Goal: Task Accomplishment & Management: Complete application form

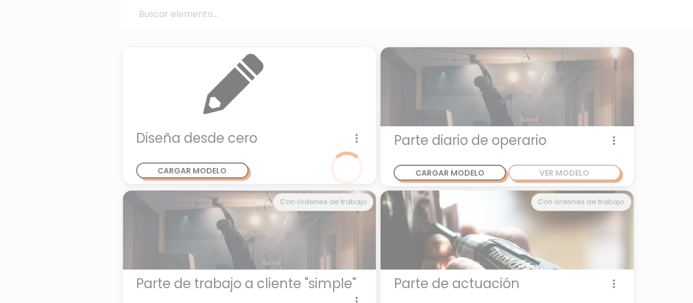
scroll to position [54, 0]
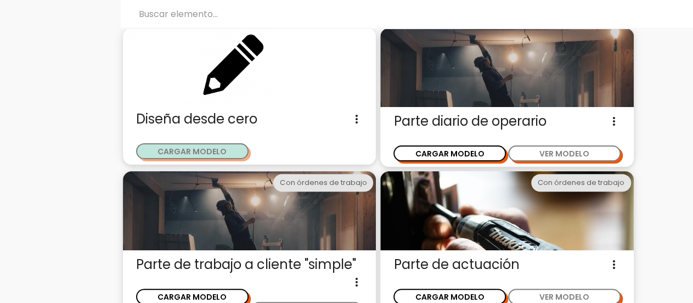
click at [222, 152] on button "CARGAR MODELO" at bounding box center [192, 151] width 113 height 16
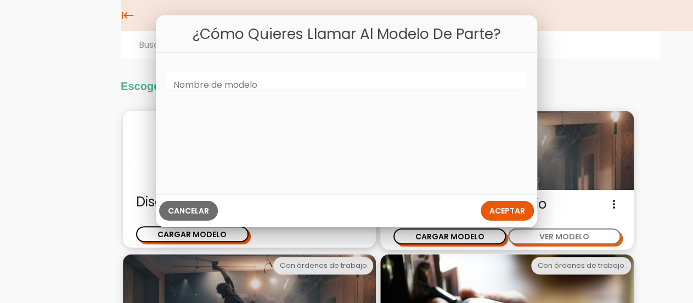
click at [236, 83] on label "Nombre de modelo" at bounding box center [215, 85] width 84 height 13
click at [236, 83] on input "Nombre de modelo" at bounding box center [347, 81] width 360 height 18
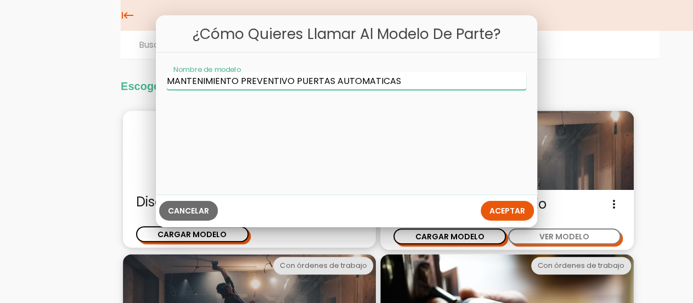
type input "MANTENIMIENTO PREVENTIVO PUERTAS AUTOMATICAS"
click at [492, 210] on span "Aceptar" at bounding box center [508, 210] width 36 height 11
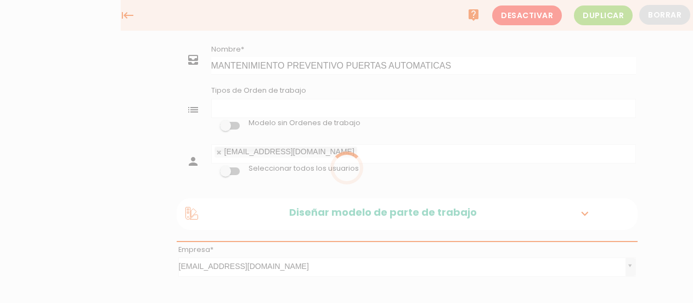
select select
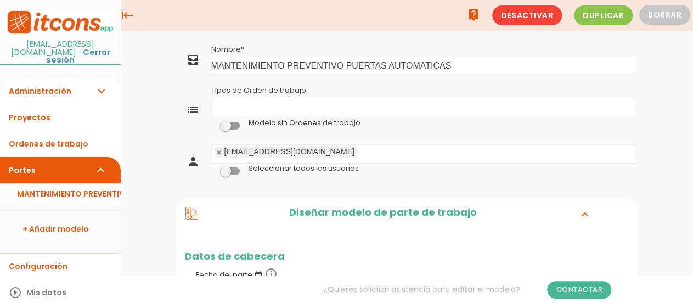
click at [232, 170] on span at bounding box center [230, 171] width 20 height 8
click at [211, 169] on input "checkbox" at bounding box center [211, 169] width 0 height 0
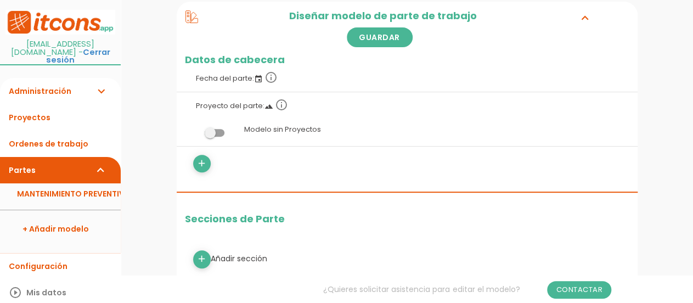
scroll to position [165, 0]
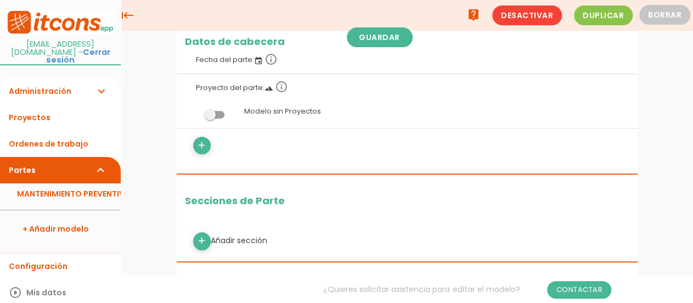
click at [219, 114] on span at bounding box center [215, 115] width 20 height 8
click at [196, 111] on input "checkbox" at bounding box center [196, 111] width 0 height 0
click at [219, 114] on span at bounding box center [215, 115] width 20 height 8
click at [196, 111] on input "checkbox" at bounding box center [196, 111] width 0 height 0
click at [204, 144] on icon "add" at bounding box center [202, 146] width 10 height 18
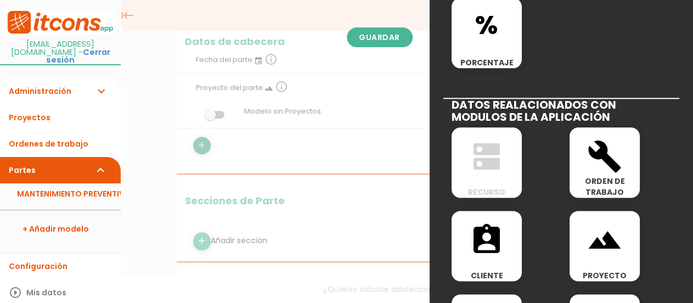
scroll to position [548, 0]
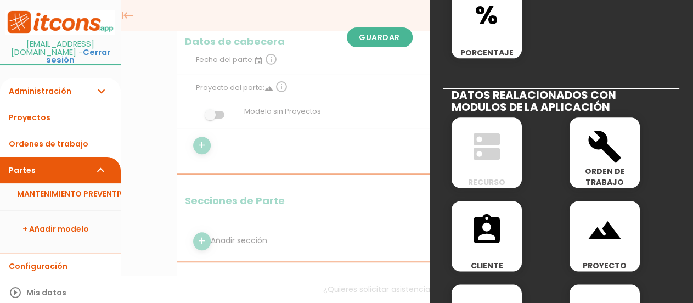
click at [600, 146] on icon "build" at bounding box center [604, 146] width 35 height 35
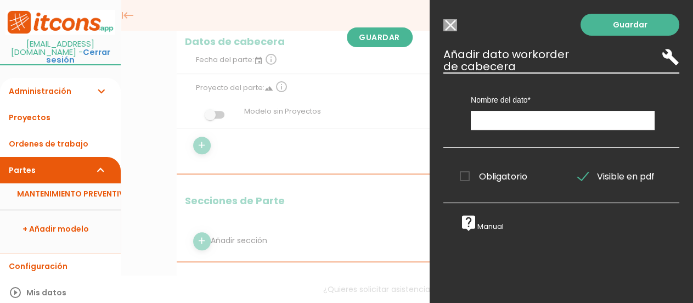
scroll to position [0, 0]
click at [525, 121] on input "text" at bounding box center [563, 120] width 184 height 19
click at [461, 177] on span "Obligatorio" at bounding box center [494, 177] width 68 height 14
click at [0, 0] on input "Obligatorio" at bounding box center [0, 0] width 0 height 0
click at [493, 121] on input "text" at bounding box center [563, 120] width 184 height 19
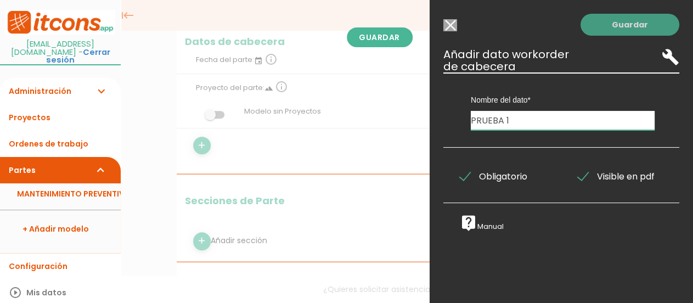
type input "PRUEBA 1"
click at [620, 25] on link "Guardar" at bounding box center [630, 25] width 99 height 22
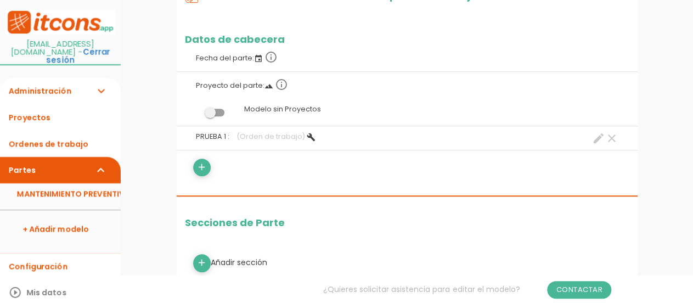
scroll to position [219, 0]
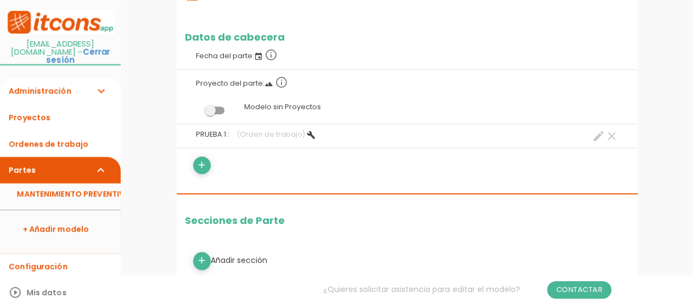
click at [599, 132] on icon "create" at bounding box center [598, 136] width 13 height 13
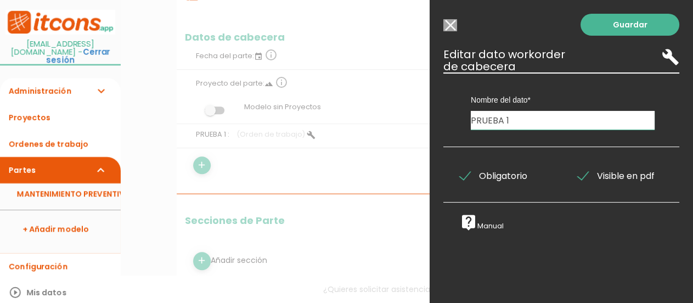
drag, startPoint x: 513, startPoint y: 123, endPoint x: 446, endPoint y: 126, distance: 66.5
click at [447, 125] on div "Nombre del dato PRUEBA 1 Tipo de dato Recursos Dato informativo Assignment Clie…" at bounding box center [562, 109] width 236 height 75
click at [502, 119] on input "ORDENE DE TRABAJO" at bounding box center [563, 120] width 184 height 19
type input "ORDENES DE TRABAJO"
click at [624, 27] on link "Guardar" at bounding box center [630, 25] width 99 height 22
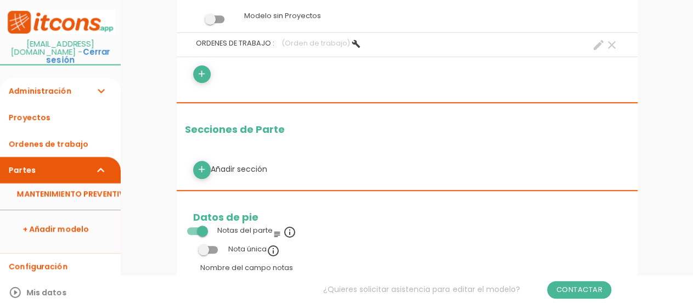
scroll to position [329, 0]
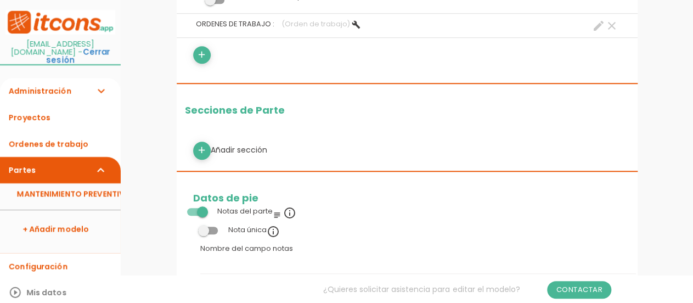
click at [229, 149] on div "add Añadir sección" at bounding box center [407, 151] width 445 height 18
click at [197, 152] on icon "add" at bounding box center [202, 151] width 10 height 18
select select
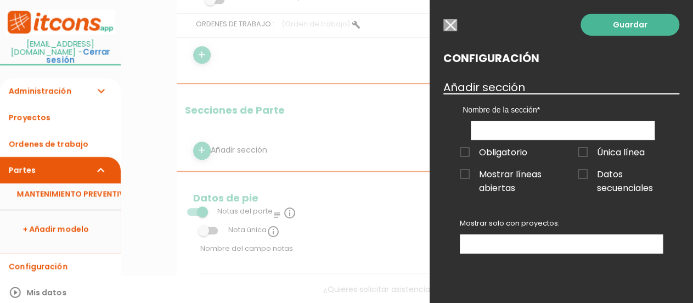
click at [468, 153] on span "Obligatorio" at bounding box center [494, 152] width 68 height 14
click at [0, 0] on input "Obligatorio" at bounding box center [0, 0] width 0 height 0
click at [467, 176] on span "Mostrar líneas abiertas" at bounding box center [502, 174] width 85 height 14
click at [0, 0] on input "Mostrar líneas abiertas" at bounding box center [0, 0] width 0 height 0
click at [517, 131] on input "text" at bounding box center [563, 130] width 184 height 19
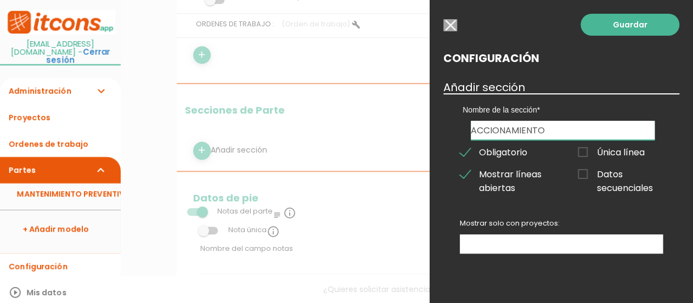
type input "ACCIONAMIENTO"
click at [583, 152] on span "Única línea" at bounding box center [611, 152] width 67 height 14
click at [0, 0] on input "Única línea" at bounding box center [0, 0] width 0 height 0
click at [583, 170] on span "Datos secuenciales" at bounding box center [620, 174] width 85 height 14
click at [0, 0] on input "Datos secuenciales" at bounding box center [0, 0] width 0 height 0
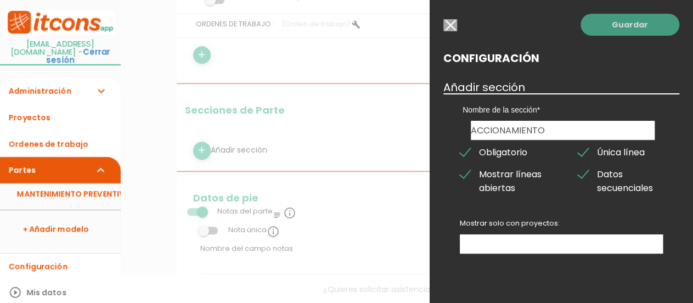
click at [629, 17] on link "Guardar" at bounding box center [630, 25] width 99 height 22
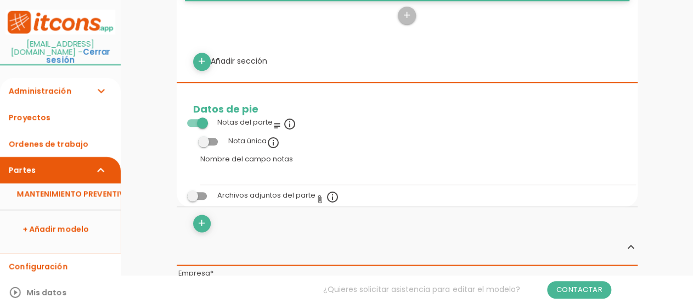
scroll to position [494, 0]
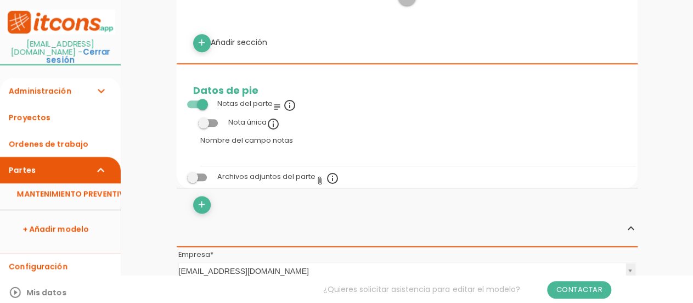
click at [211, 119] on span at bounding box center [208, 123] width 20 height 8
click at [189, 120] on input "checkbox" at bounding box center [189, 120] width 0 height 0
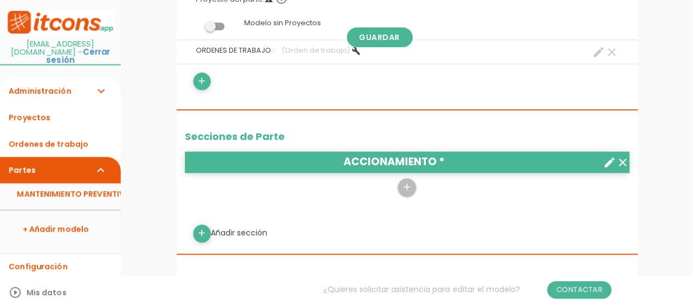
scroll to position [329, 0]
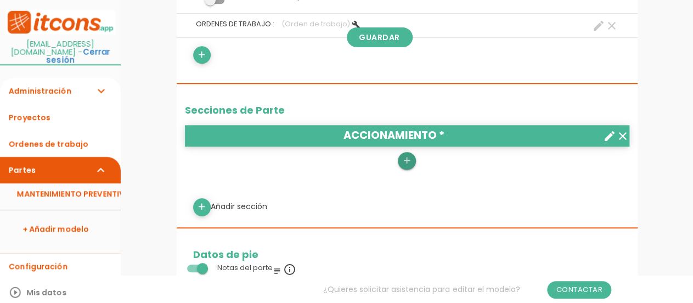
click at [403, 161] on icon "add" at bounding box center [407, 161] width 10 height 18
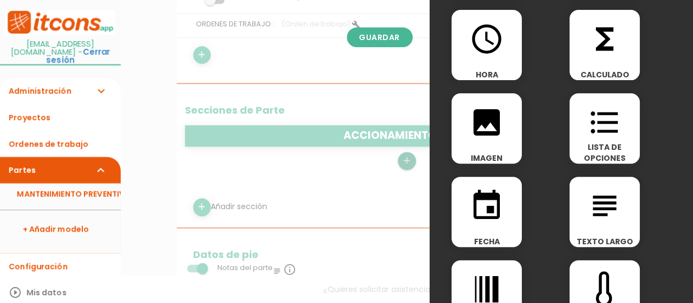
scroll to position [165, 0]
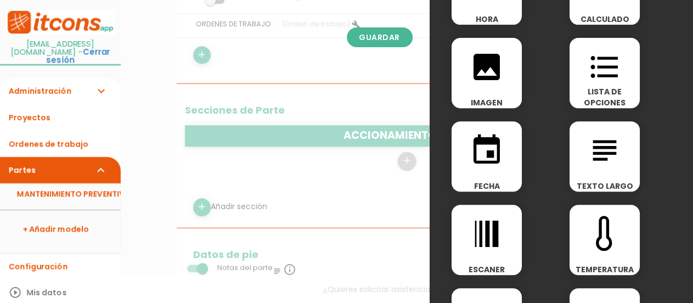
click at [613, 79] on icon "format_list_bulleted" at bounding box center [604, 66] width 35 height 35
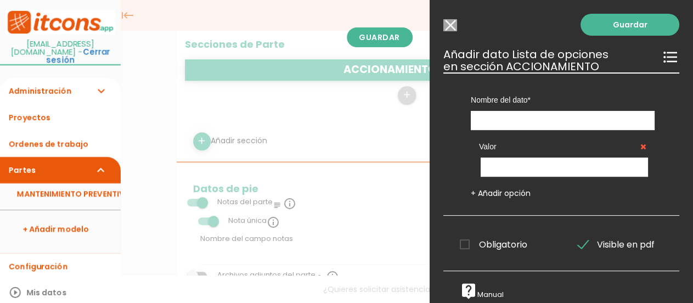
scroll to position [329, 0]
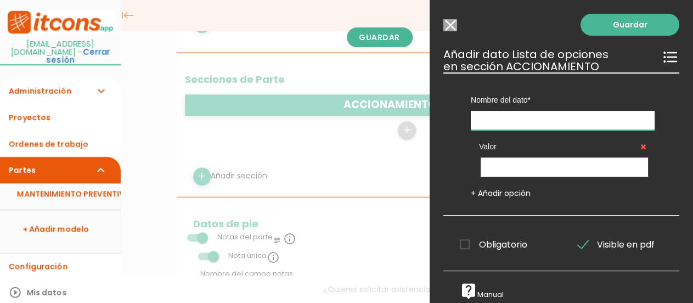
click at [523, 124] on input "text" at bounding box center [563, 120] width 184 height 19
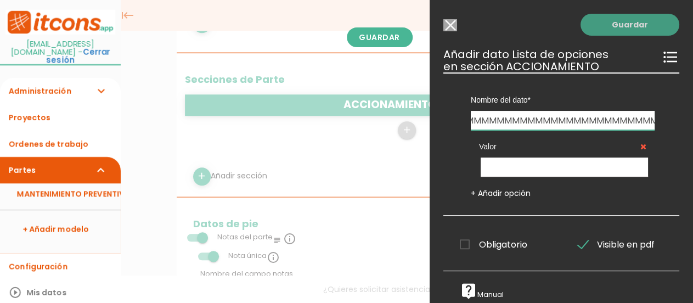
scroll to position [0, 988]
click at [620, 27] on link "Guardar" at bounding box center [630, 25] width 99 height 22
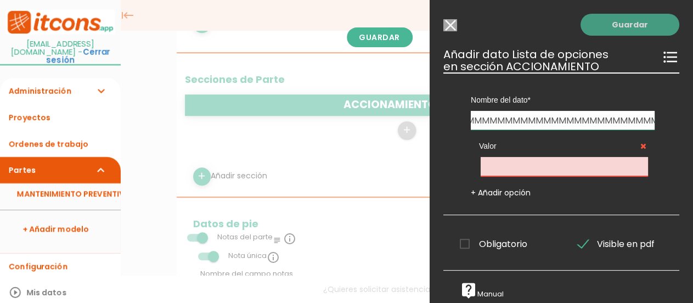
scroll to position [0, 0]
click at [630, 23] on link "Guardar" at bounding box center [630, 25] width 99 height 22
click at [625, 25] on link "Guardar" at bounding box center [630, 25] width 99 height 22
click at [641, 147] on icon at bounding box center [644, 146] width 6 height 8
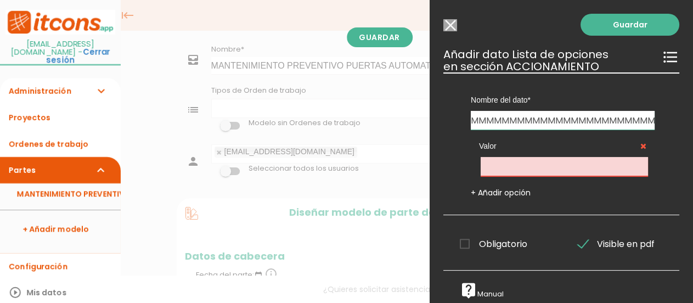
click at [641, 145] on icon at bounding box center [644, 146] width 6 height 8
click at [570, 117] on input "MMMMMMMMMMMMMMMMMMMMMMMMMMMMMMMMMMMMMMMMMMMMMMMMMMMMMMMMMMMMMMMMMMMMMMMMMMMMMMM…" at bounding box center [563, 120] width 184 height 19
click at [620, 22] on link "Guardar" at bounding box center [630, 25] width 99 height 22
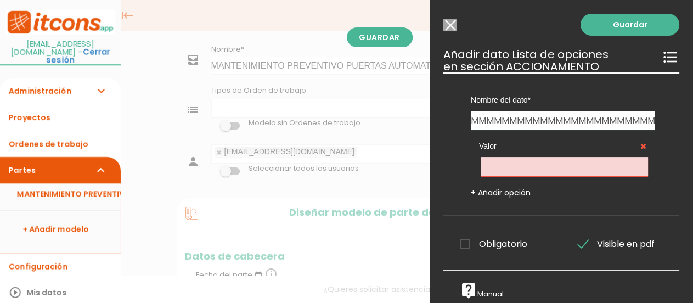
click at [465, 246] on span "Obligatorio" at bounding box center [494, 244] width 68 height 14
click at [0, 0] on input "Obligatorio" at bounding box center [0, 0] width 0 height 0
click at [595, 30] on link "Guardar" at bounding box center [630, 25] width 99 height 22
click at [556, 114] on input "MMMMMMMMMMMMMMMMMMMMMMMMMMMMMMMMMMMMMMMMMMMMMMMMMMMMMMMMMMMMMMMMMMMMMMMMMMMMMMM…" at bounding box center [563, 120] width 184 height 19
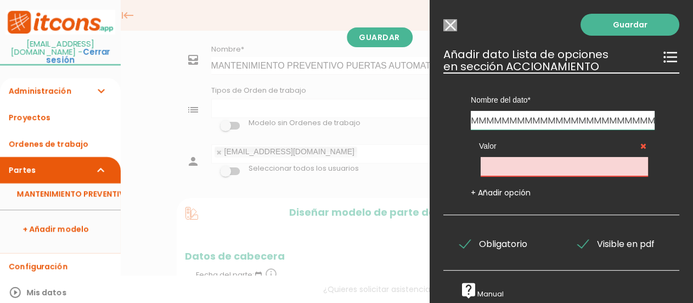
click at [556, 114] on input "MMMMMMMMMMMMMMMMMMMMMMMMMMMMMMMMMMMMMMMMMMMMMMMMMMMMMMMMMMMMMMMMMMMMMMMMMMMMMMM…" at bounding box center [563, 120] width 184 height 19
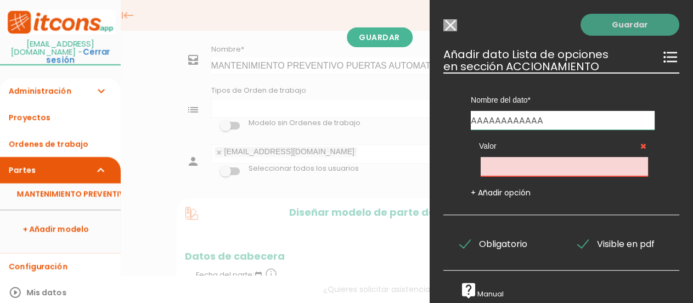
type input "AAAAAAAAAAAA"
click at [607, 18] on link "Guardar" at bounding box center [630, 25] width 99 height 22
click at [583, 161] on input "text" at bounding box center [564, 166] width 167 height 19
type input "0"
click at [572, 111] on input "AAAAAAAAAAAA" at bounding box center [563, 120] width 184 height 19
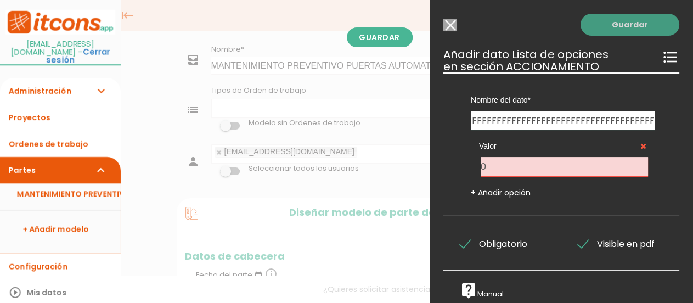
scroll to position [0, 439]
type input "AAAAAAAAAAAAFFFFFFFFFFFFFFFFFFFFFFFFFFFFFFFFFFFFFFFFFFFFFFFFFFFFFFFFFFFFFFFFFFF…"
click at [616, 20] on link "Guardar" at bounding box center [630, 25] width 99 height 22
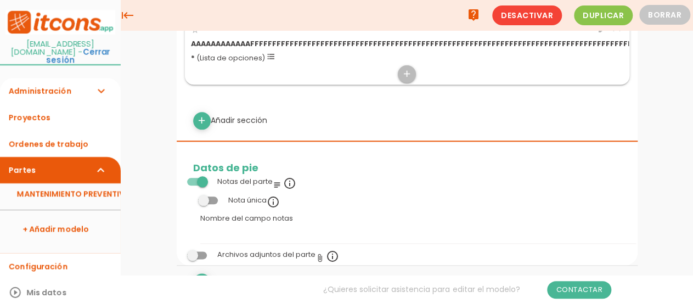
scroll to position [384, 0]
